Goal: Information Seeking & Learning: Learn about a topic

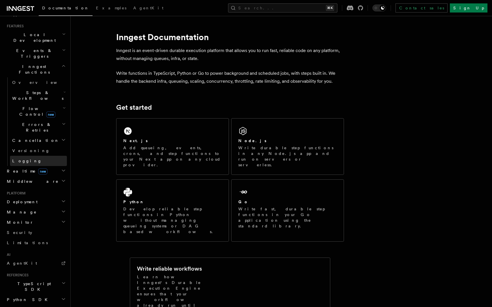
scroll to position [122, 0]
click at [50, 165] on h2 "Realtime new" at bounding box center [36, 170] width 62 height 10
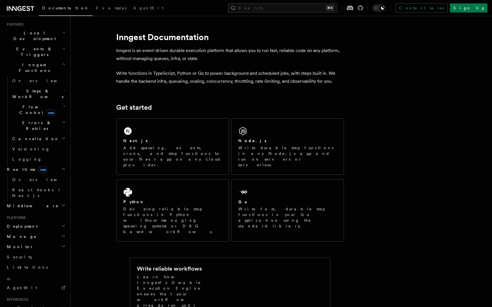
click at [47, 165] on h2 "Realtime new" at bounding box center [36, 170] width 62 height 10
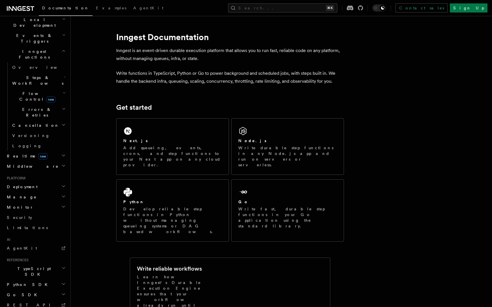
scroll to position [148, 0]
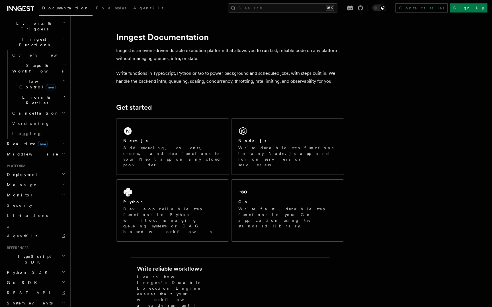
click at [39, 298] on h2 "System events" at bounding box center [36, 303] width 62 height 10
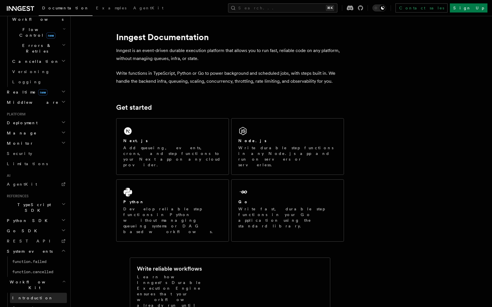
click at [31, 296] on span "Introduction" at bounding box center [32, 298] width 41 height 5
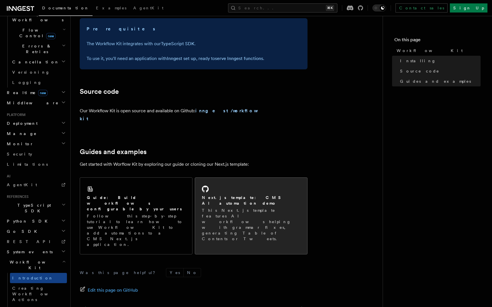
scroll to position [298, 0]
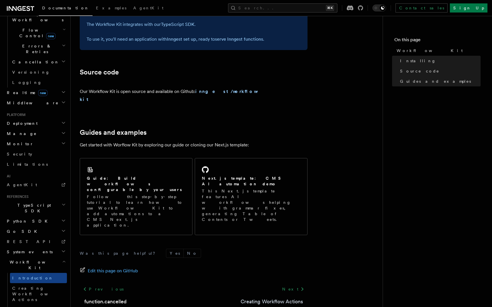
click at [271, 298] on link "Creating Workflow Actions" at bounding box center [272, 302] width 62 height 8
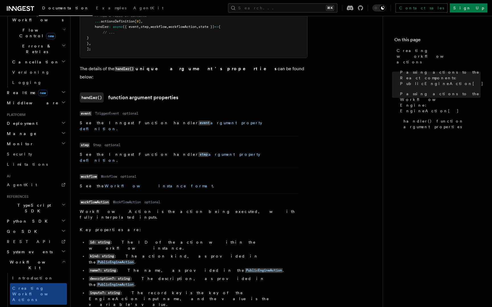
scroll to position [760, 0]
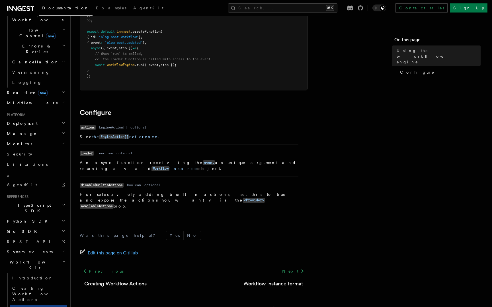
scroll to position [136, 0]
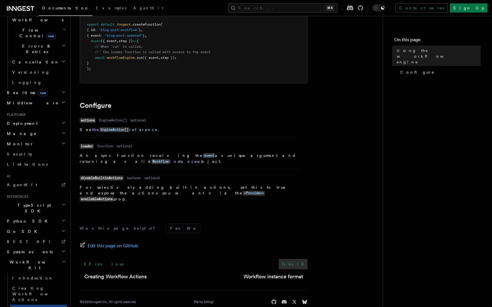
click at [294, 259] on link "Next" at bounding box center [293, 264] width 29 height 10
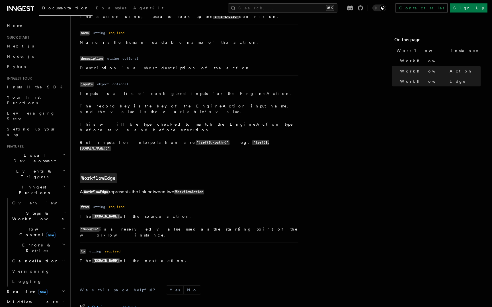
scroll to position [575, 0]
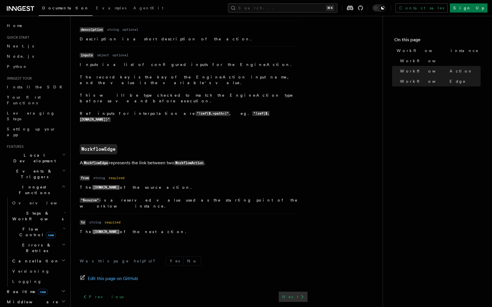
click at [291, 292] on link "Next" at bounding box center [293, 297] width 29 height 10
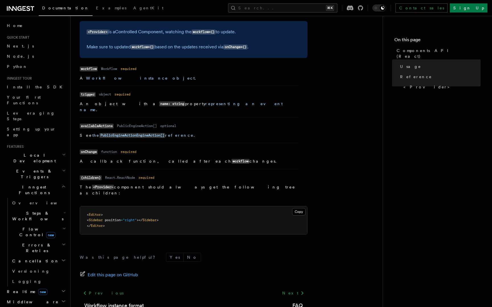
scroll to position [460, 0]
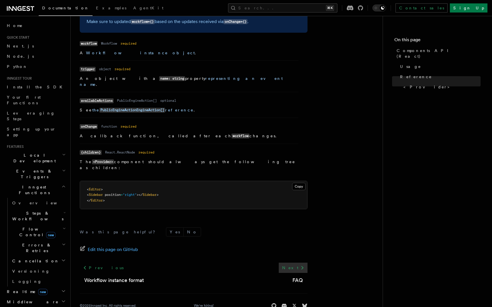
click at [301, 266] on icon at bounding box center [302, 268] width 2 height 4
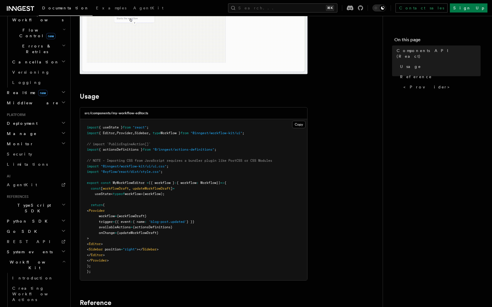
scroll to position [130, 0]
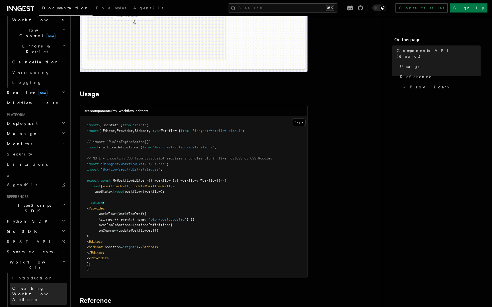
click at [34, 286] on span "Creating Workflow Actions" at bounding box center [37, 294] width 50 height 16
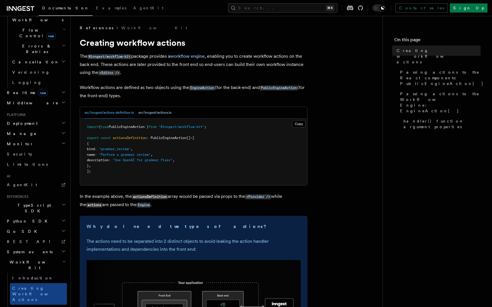
click at [146, 114] on button "src/inngest/actions.ts" at bounding box center [154, 113] width 33 height 12
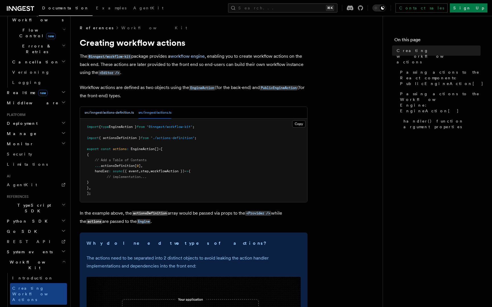
click at [116, 110] on button "src/inngest/actions-definition.ts" at bounding box center [109, 113] width 49 height 12
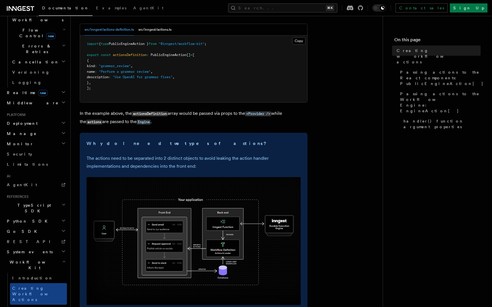
scroll to position [49, 0]
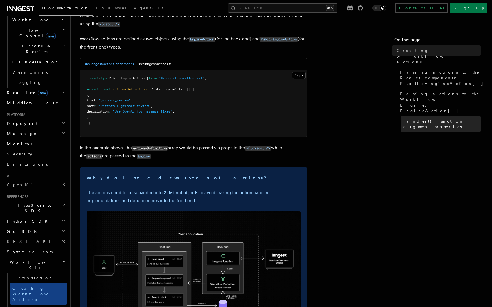
click at [434, 116] on link "handler() function argument properties" at bounding box center [440, 124] width 79 height 16
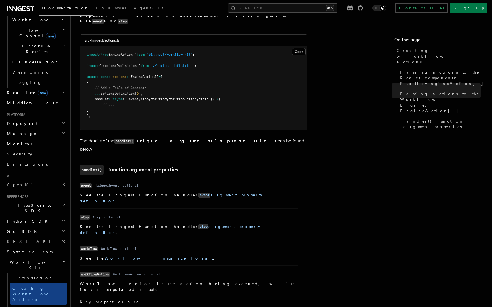
scroll to position [542, 0]
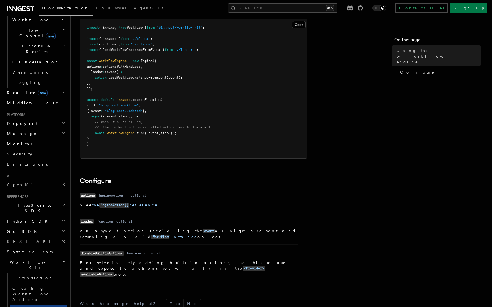
scroll to position [136, 0]
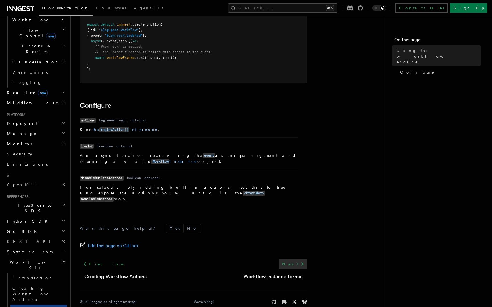
click at [292, 259] on link "Next" at bounding box center [293, 264] width 29 height 10
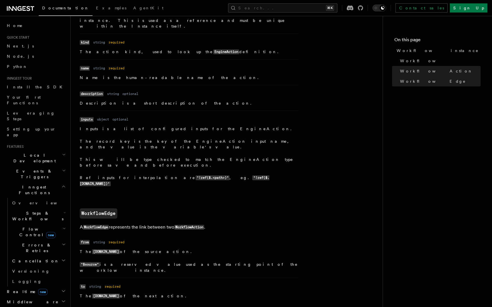
scroll to position [575, 0]
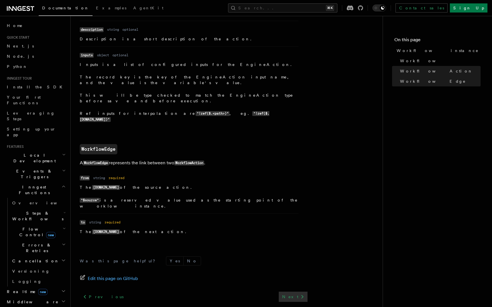
click at [300, 294] on icon at bounding box center [302, 297] width 7 height 7
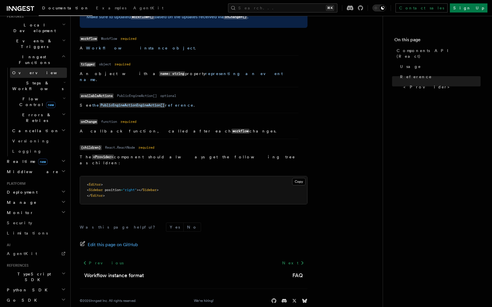
scroll to position [199, 0]
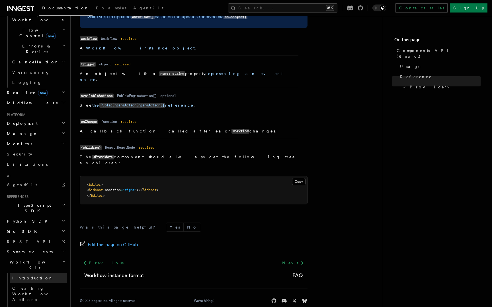
click at [28, 276] on span "Introduction" at bounding box center [32, 278] width 41 height 5
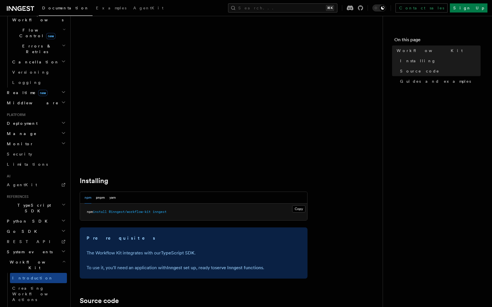
scroll to position [162, 0]
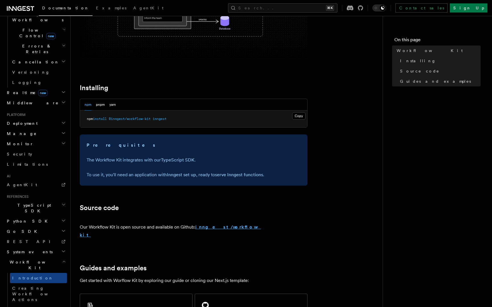
click at [217, 227] on strong "inngest/workflow-kit" at bounding box center [170, 231] width 181 height 13
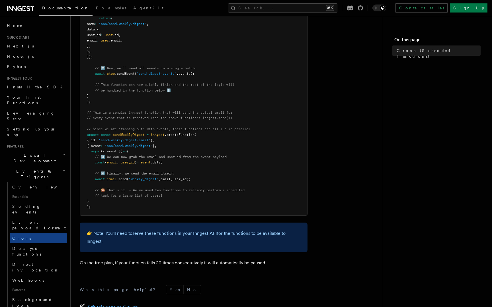
scroll to position [270, 0]
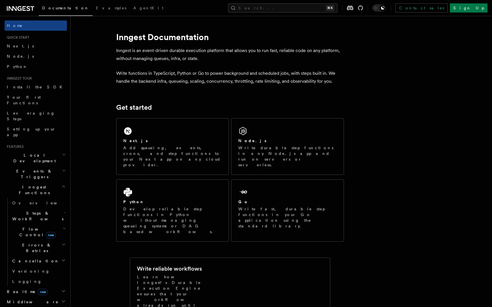
click at [63, 170] on icon "button" at bounding box center [64, 170] width 2 height 1
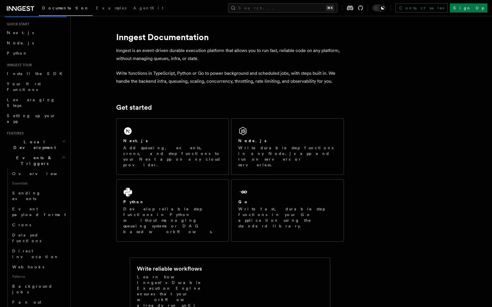
scroll to position [19, 0]
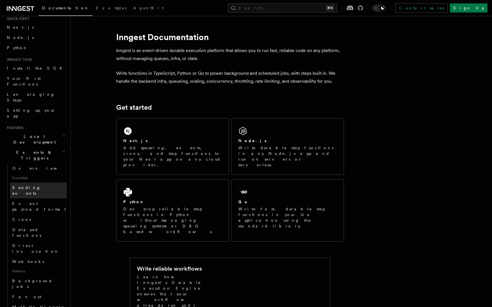
click at [38, 186] on span "Sending events" at bounding box center [26, 191] width 28 height 10
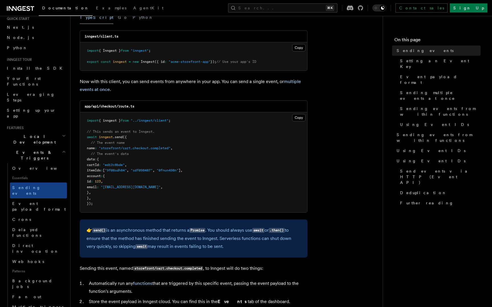
scroll to position [101, 0]
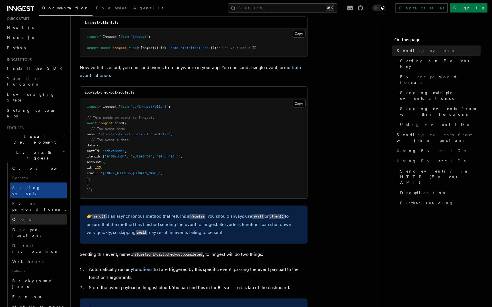
click at [28, 215] on link "Crons" at bounding box center [38, 220] width 57 height 10
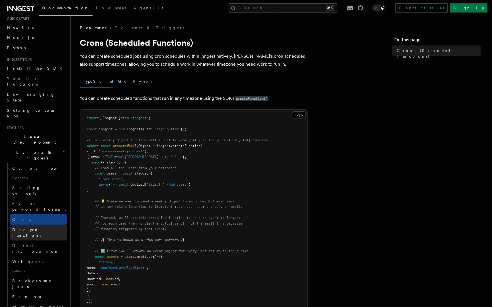
click at [40, 227] on span "Delayed functions" at bounding box center [39, 232] width 55 height 11
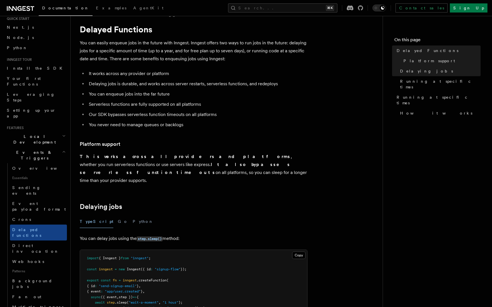
scroll to position [37, 0]
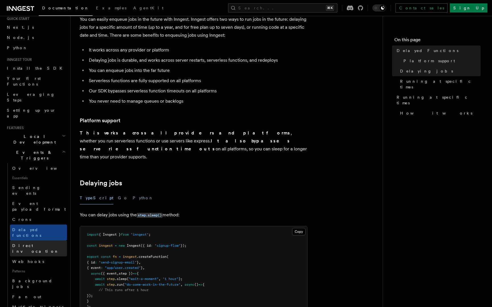
click at [36, 244] on span "Direct invocation" at bounding box center [35, 249] width 47 height 10
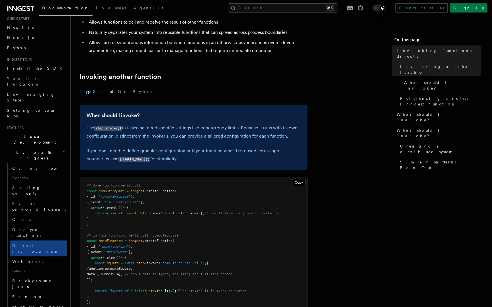
scroll to position [88, 0]
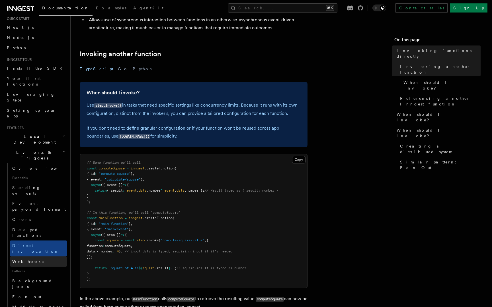
click at [25, 260] on span "Webhooks" at bounding box center [28, 262] width 32 height 5
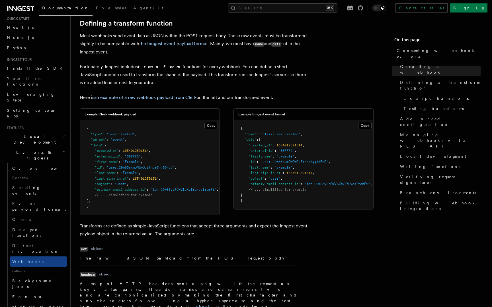
scroll to position [399, 0]
click at [60, 147] on h2 "Events & Triggers" at bounding box center [36, 155] width 62 height 16
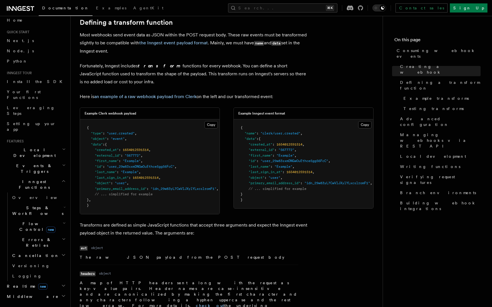
scroll to position [0, 0]
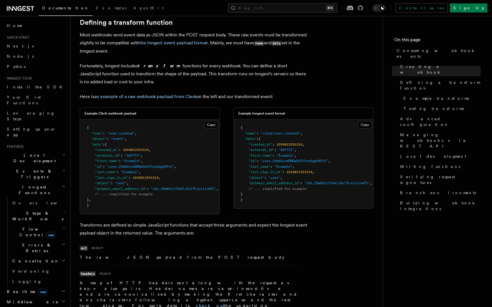
click at [65, 169] on icon "button" at bounding box center [64, 171] width 4 height 5
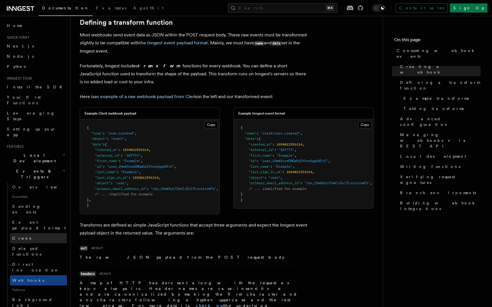
click at [30, 233] on link "Crons" at bounding box center [38, 238] width 57 height 10
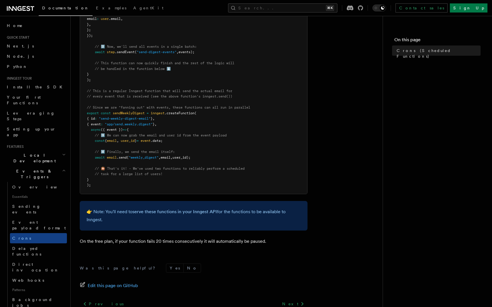
scroll to position [317, 0]
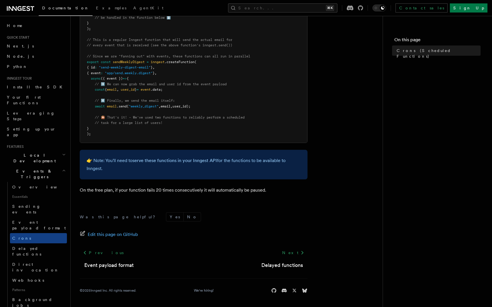
click at [201, 166] on p "👉 Note: You'll need to serve these functions in your Inngest API for the functi…" at bounding box center [194, 165] width 214 height 16
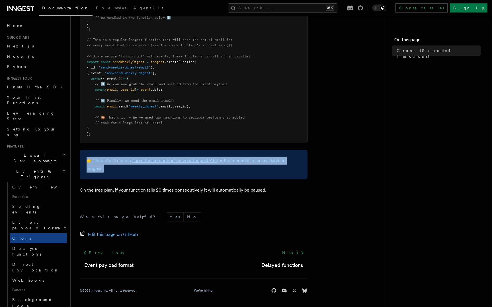
click at [201, 166] on p "👉 Note: You'll need to serve these functions in your Inngest API for the functi…" at bounding box center [194, 165] width 214 height 16
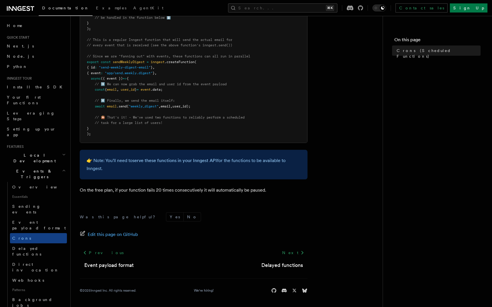
click at [200, 182] on article "Features Events & Triggers Crons (Scheduled Functions) You can create scheduled…" at bounding box center [227, 8] width 294 height 600
click at [200, 189] on p "On the free plan, if your function fails 20 times consecutively it will automat…" at bounding box center [194, 190] width 228 height 8
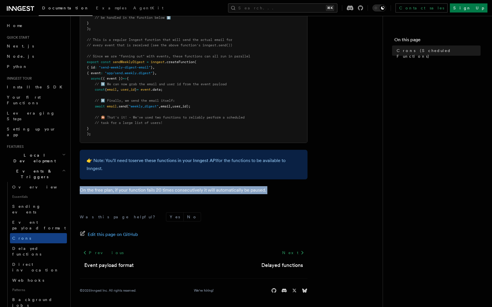
click at [200, 189] on p "On the free plan, if your function fails 20 times consecutively it will automat…" at bounding box center [194, 190] width 228 height 8
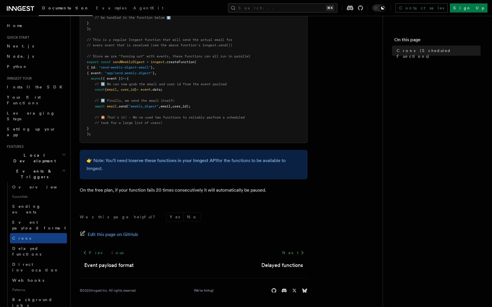
click at [204, 207] on div "Was this page helpful? Yes No Edit this page on GitHub Previous Event payload f…" at bounding box center [194, 254] width 228 height 106
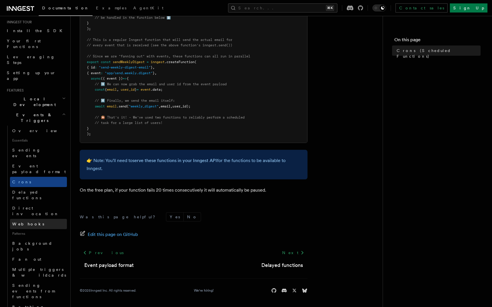
scroll to position [85, 0]
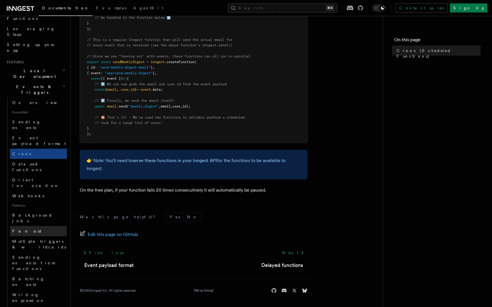
click at [43, 226] on link "Fan out" at bounding box center [38, 231] width 57 height 10
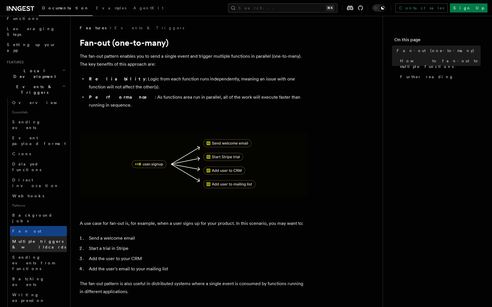
click at [46, 239] on span "Multiple triggers & wildcards" at bounding box center [39, 244] width 54 height 10
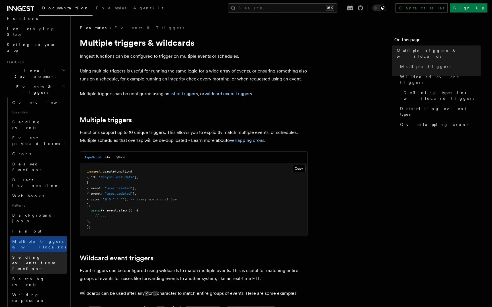
click at [45, 255] on span "Sending events from functions" at bounding box center [33, 263] width 42 height 16
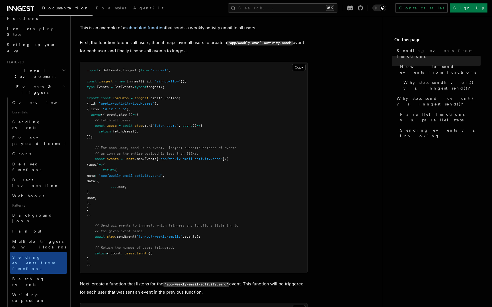
scroll to position [199, 0]
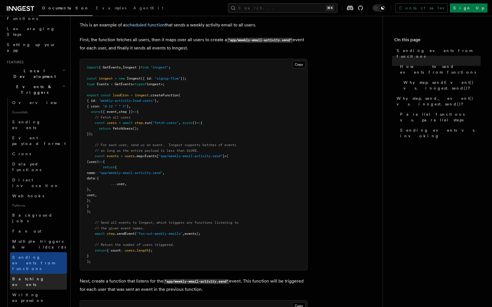
click at [19, 277] on span "Batching events" at bounding box center [28, 282] width 32 height 10
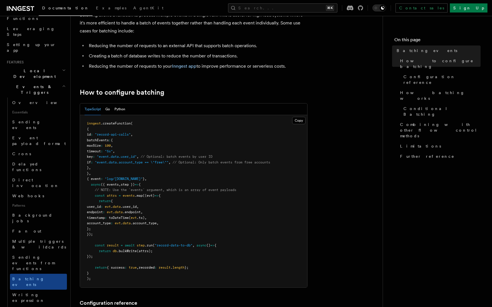
scroll to position [59, 0]
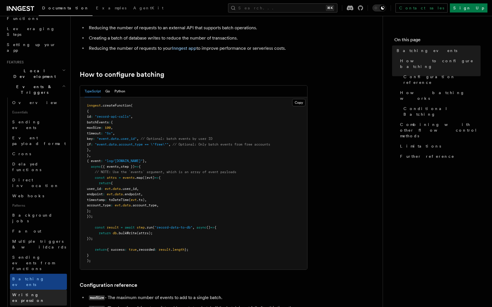
click at [47, 290] on link "Writing expression" at bounding box center [38, 298] width 57 height 16
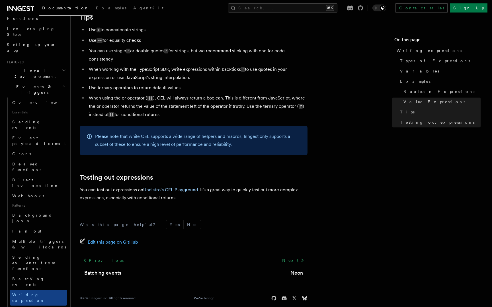
scroll to position [592, 0]
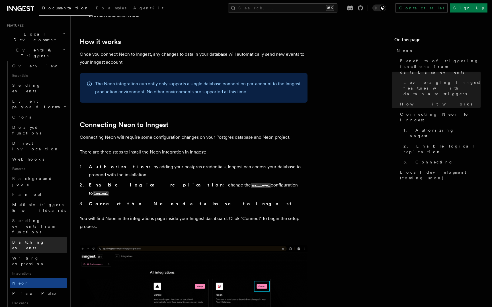
scroll to position [141, 0]
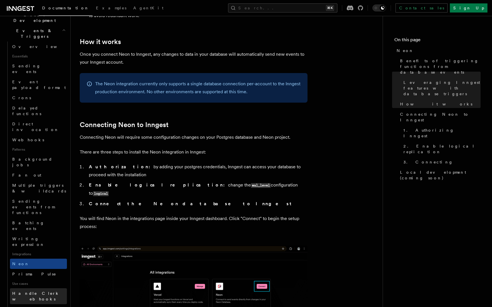
click at [42, 292] on span "Handle Clerk webhooks" at bounding box center [36, 297] width 48 height 10
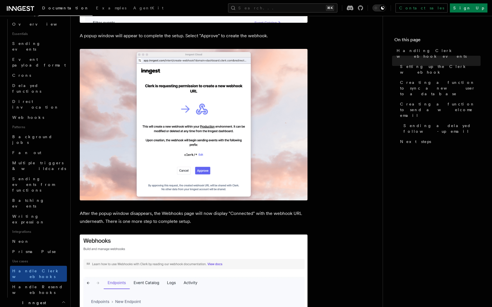
scroll to position [175, 0]
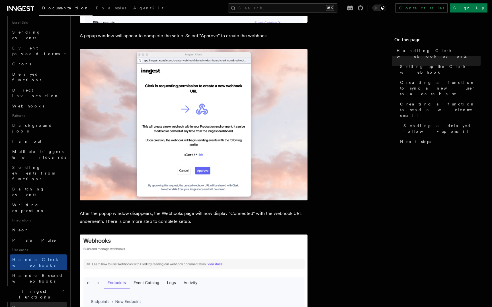
click at [35, 303] on link "Overview" at bounding box center [38, 308] width 57 height 10
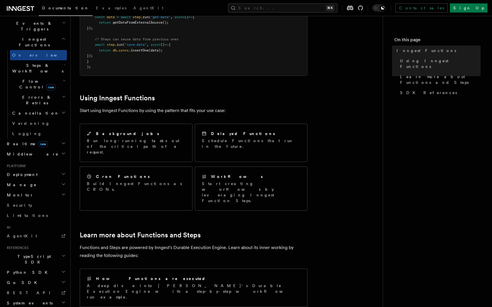
scroll to position [218, 0]
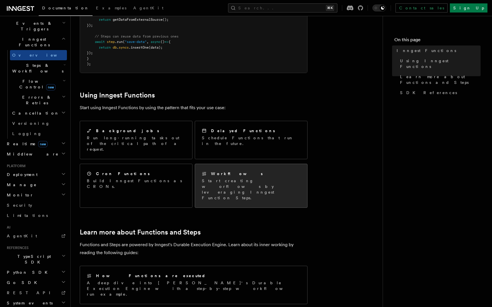
click at [303, 164] on div "Workflows Start creating worflows by leveraging Inngest Function Steps." at bounding box center [251, 186] width 112 height 44
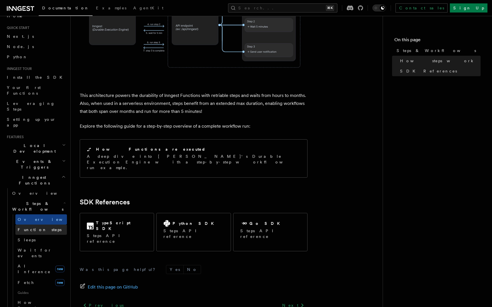
scroll to position [21, 0]
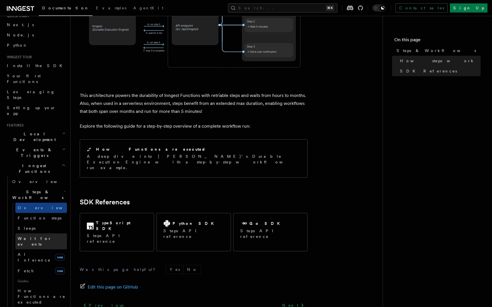
click at [40, 237] on span "Wait for events" at bounding box center [35, 242] width 34 height 10
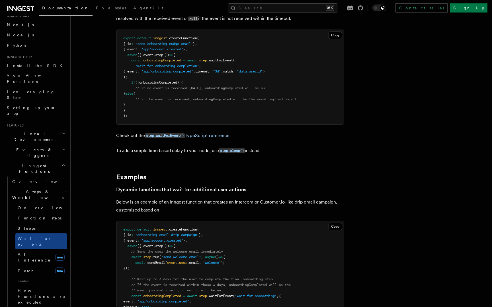
scroll to position [142, 0]
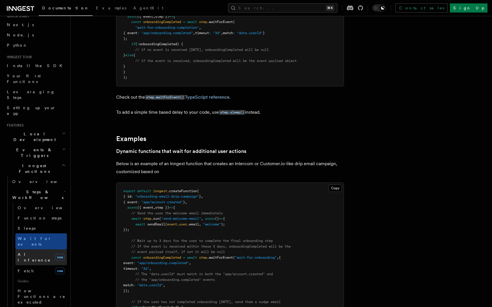
click at [28, 250] on link "AI Inference new" at bounding box center [41, 258] width 52 height 16
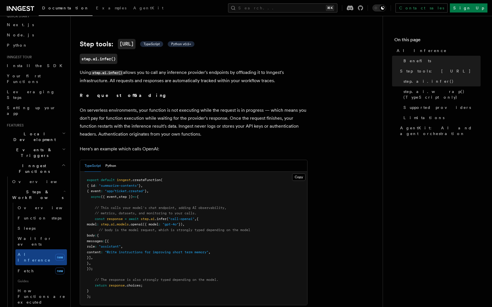
scroll to position [231, 0]
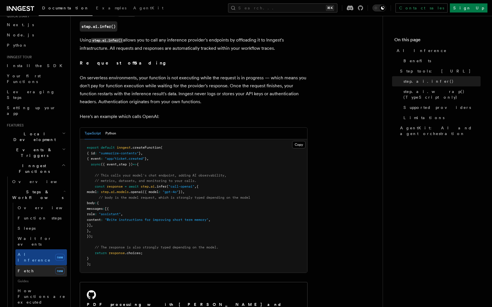
click at [47, 266] on link "Fetch new" at bounding box center [41, 271] width 52 height 11
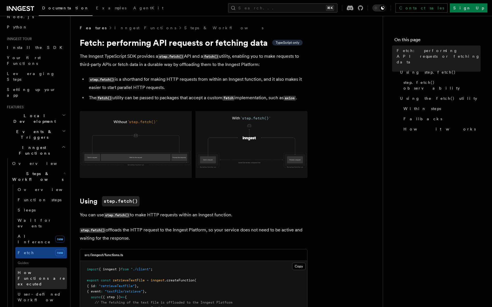
scroll to position [44, 0]
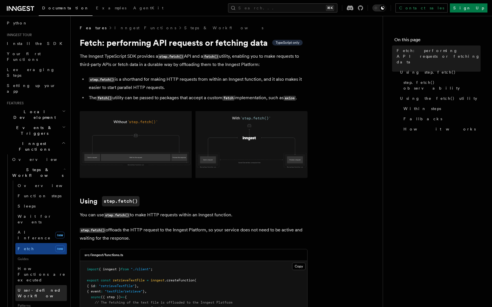
click at [43, 286] on link "User-defined Workflows" at bounding box center [41, 294] width 52 height 16
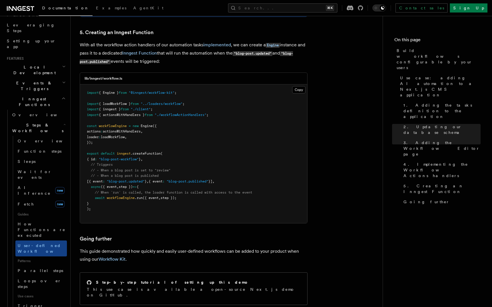
scroll to position [156, 0]
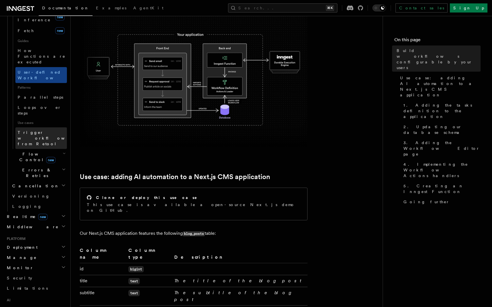
scroll to position [302, 0]
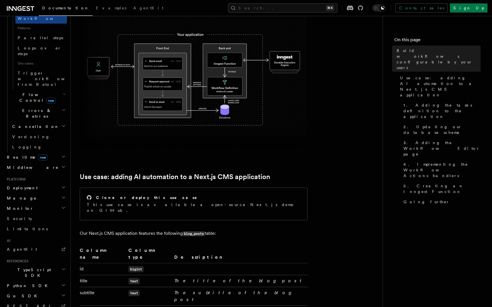
scroll to position [330, 0]
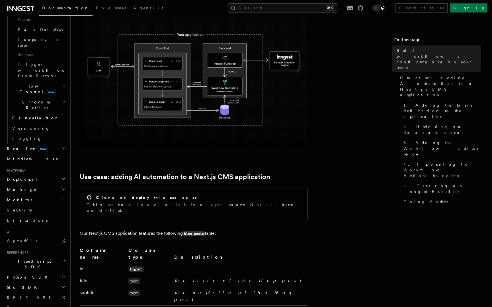
click at [32, 305] on span "System events" at bounding box center [29, 308] width 48 height 6
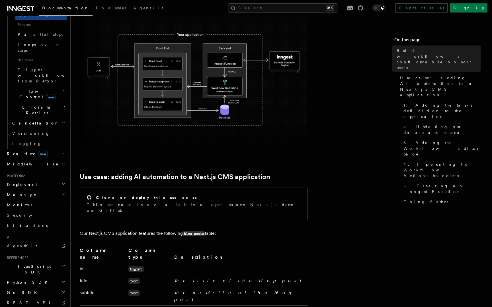
scroll to position [323, 0]
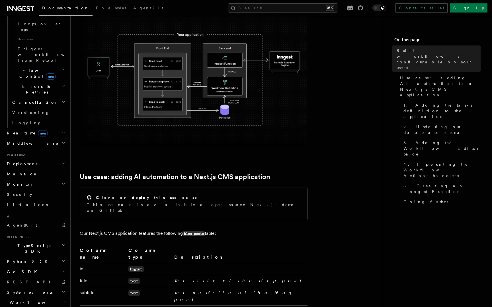
scroll to position [347, 0]
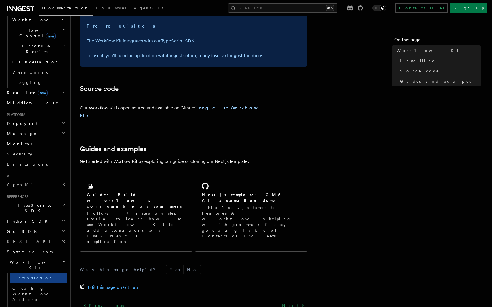
scroll to position [298, 0]
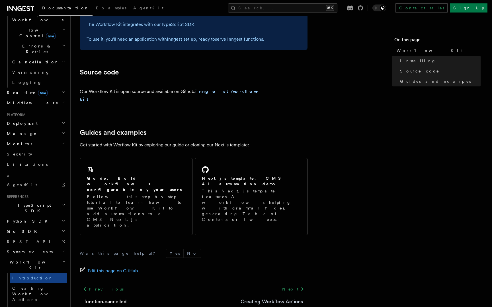
click at [285, 298] on link "Creating Workflow Actions" at bounding box center [272, 302] width 62 height 8
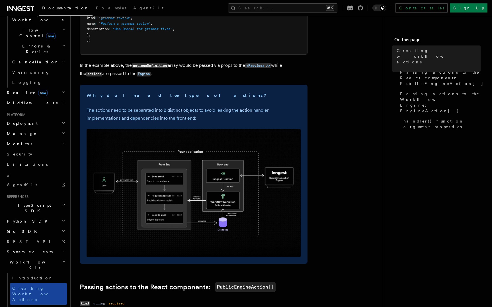
scroll to position [134, 0]
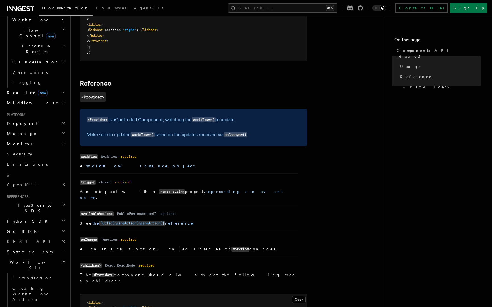
scroll to position [351, 0]
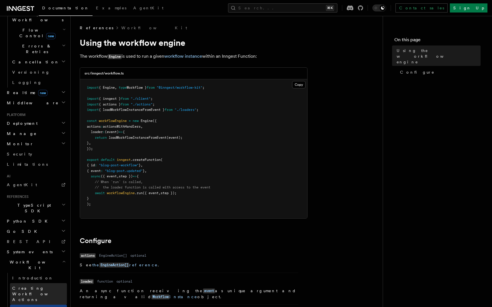
click at [38, 286] on span "Creating Workflow Actions" at bounding box center [37, 294] width 50 height 16
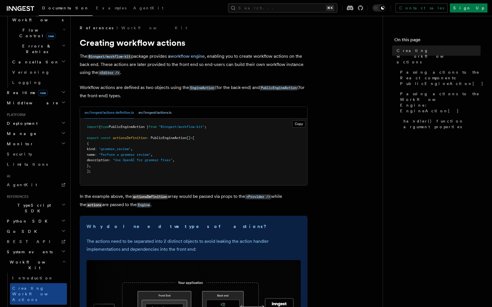
click at [147, 114] on button "src/inngest/actions.ts" at bounding box center [154, 113] width 33 height 12
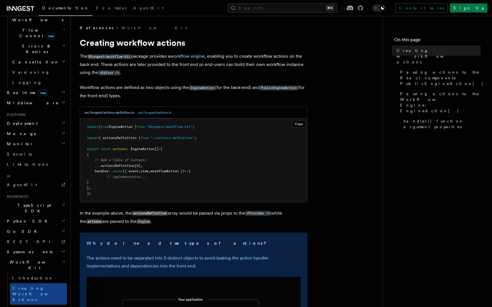
click at [118, 114] on button "src/inngest/actions-definition.ts" at bounding box center [109, 113] width 49 height 12
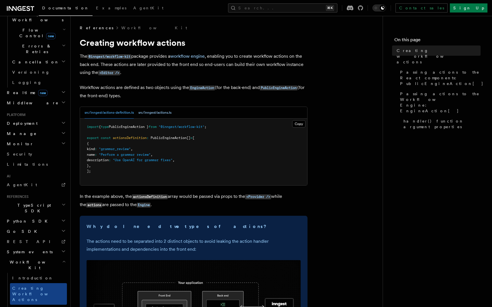
click at [147, 114] on button "src/inngest/actions.ts" at bounding box center [154, 113] width 33 height 12
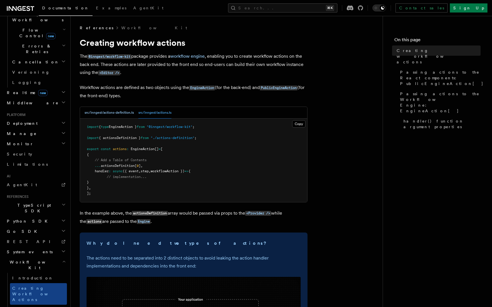
click at [120, 113] on button "src/inngest/actions-definition.ts" at bounding box center [109, 113] width 49 height 12
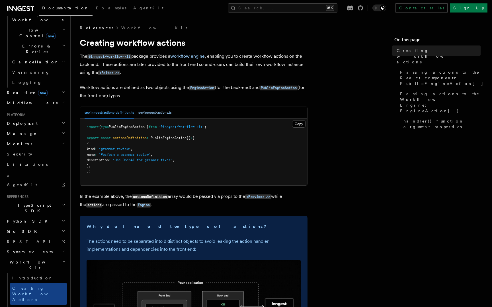
click at [145, 114] on button "src/inngest/actions.ts" at bounding box center [154, 113] width 33 height 12
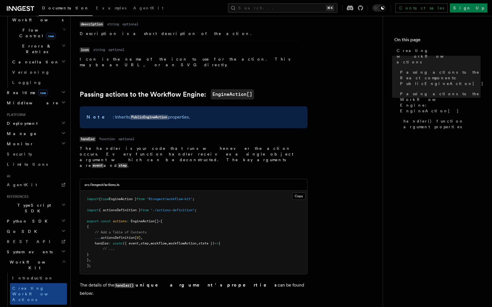
scroll to position [491, 0]
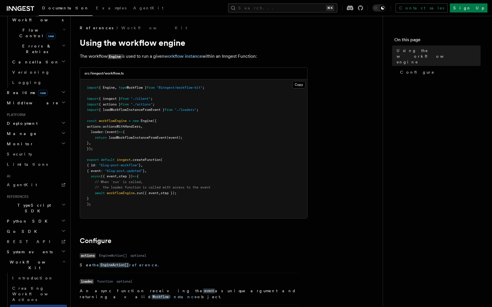
scroll to position [5, 0]
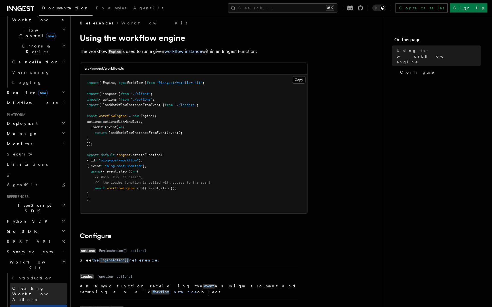
click at [37, 286] on span "Creating Workflow Actions" at bounding box center [39, 294] width 55 height 17
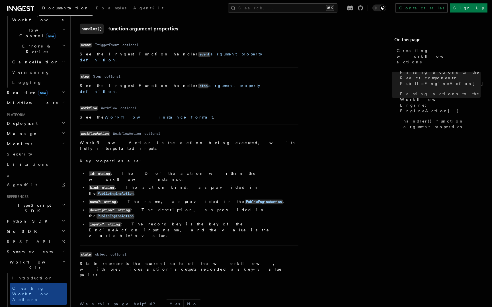
scroll to position [777, 0]
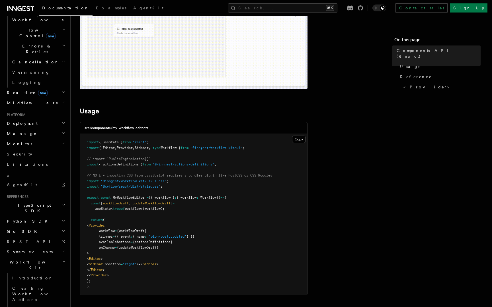
scroll to position [122, 0]
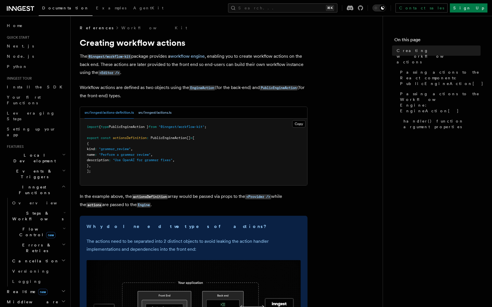
click at [149, 114] on button "src/inngest/actions.ts" at bounding box center [154, 113] width 33 height 12
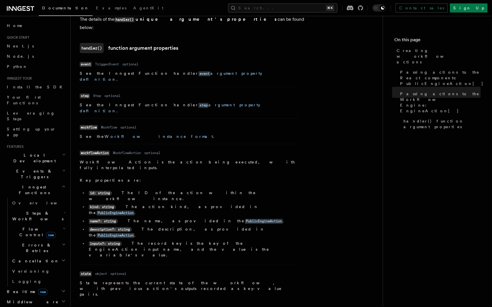
scroll to position [777, 0]
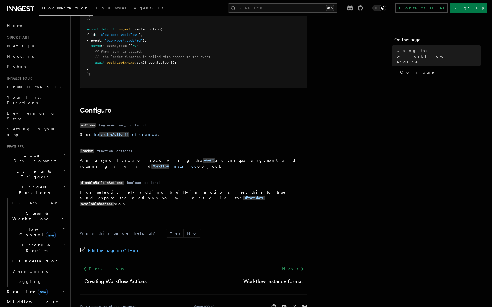
scroll to position [136, 0]
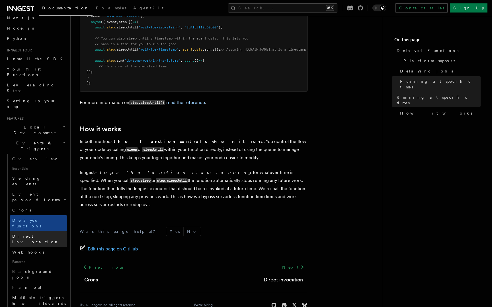
scroll to position [35, 0]
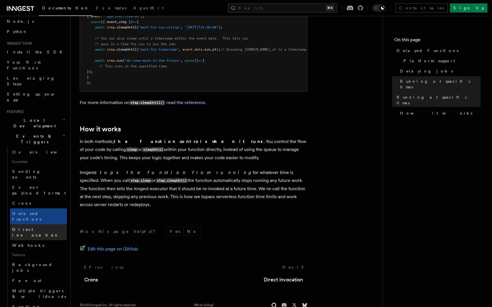
click at [36, 225] on link "Direct invocation" at bounding box center [38, 233] width 57 height 16
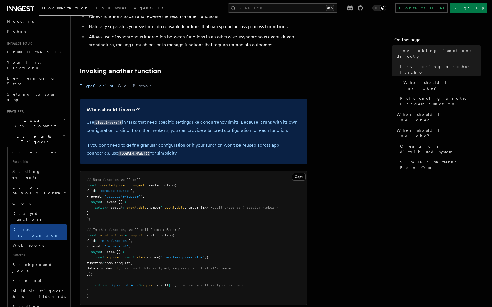
scroll to position [97, 0]
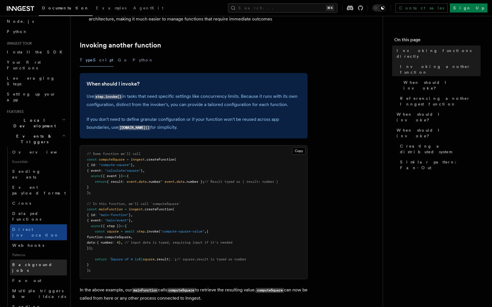
click at [47, 260] on link "Background jobs" at bounding box center [38, 268] width 57 height 16
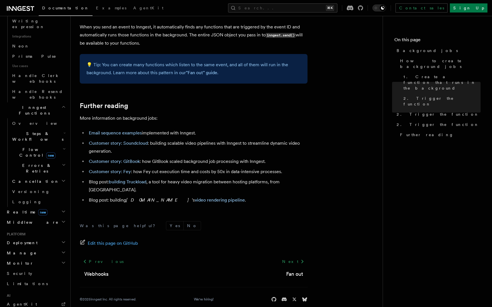
scroll to position [460, 0]
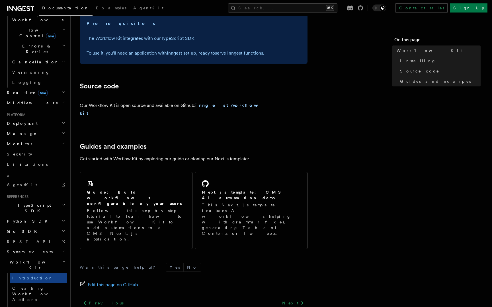
scroll to position [298, 0]
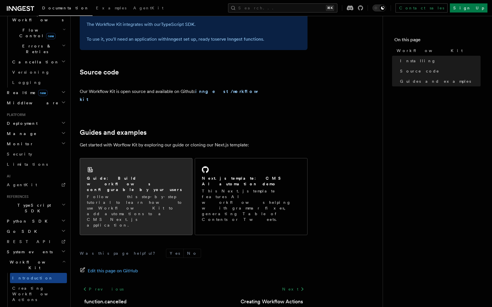
click at [158, 194] on p "Follow this step-by-step tutorial to learn how to use Workflow Kit to add autom…" at bounding box center [136, 211] width 99 height 34
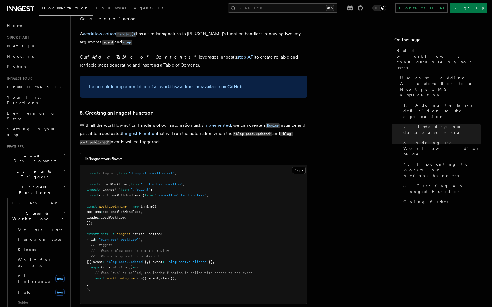
scroll to position [2403, 0]
